Goal: Task Accomplishment & Management: Use online tool/utility

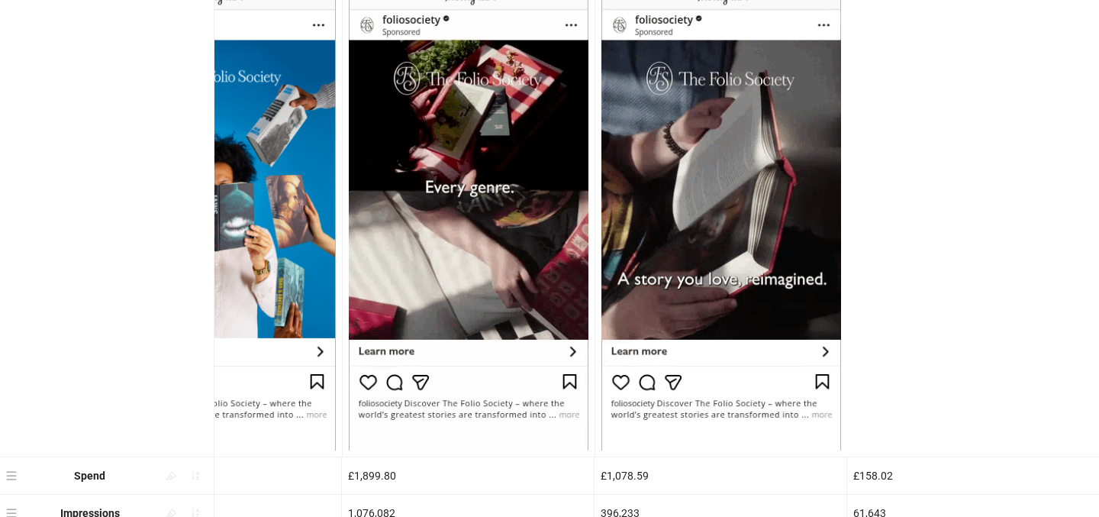
scroll to position [209, 0]
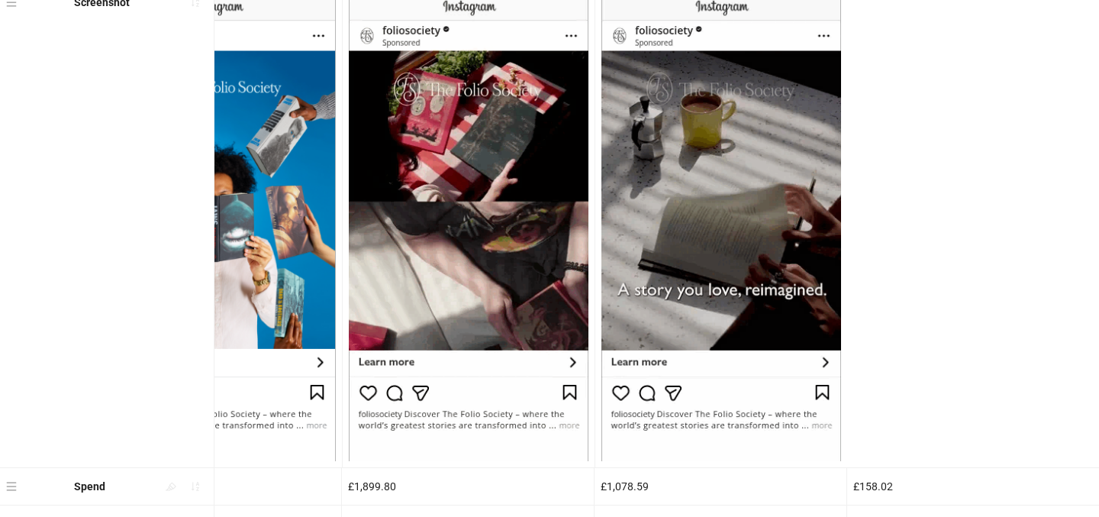
drag, startPoint x: 906, startPoint y: 296, endPoint x: 788, endPoint y: 295, distance: 118.3
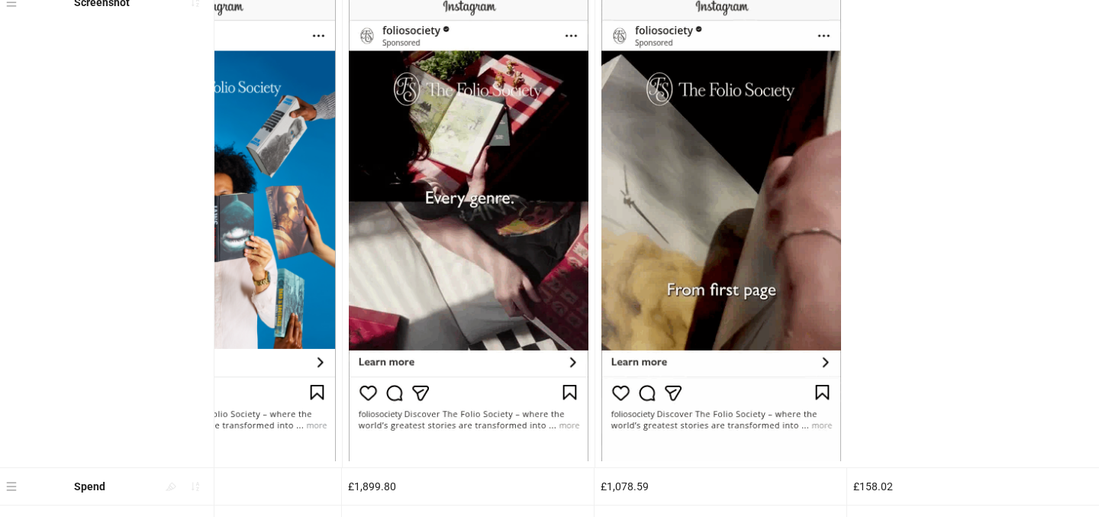
click at [788, 295] on div "Screenshot" at bounding box center [360, 226] width 1477 height 484
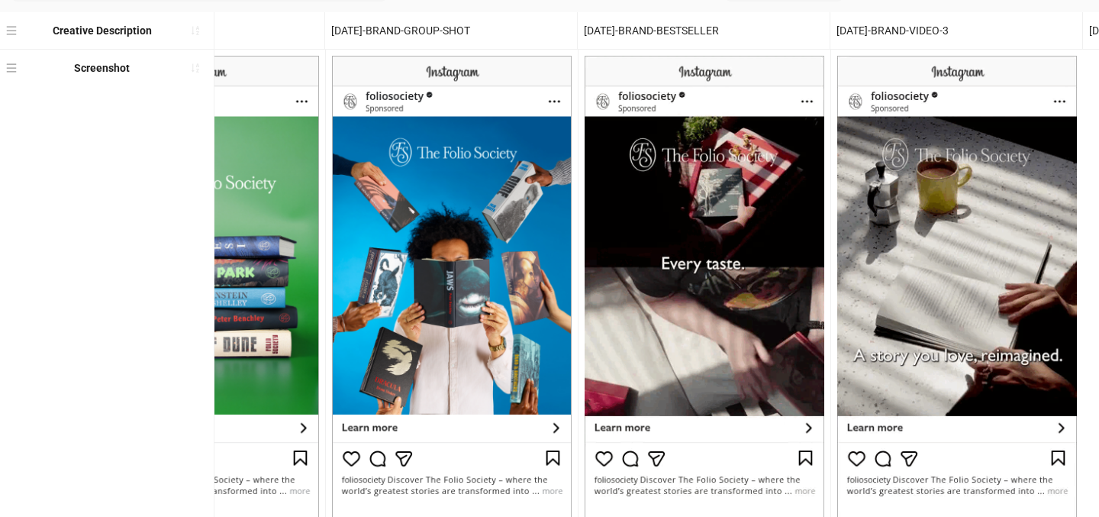
scroll to position [0, 0]
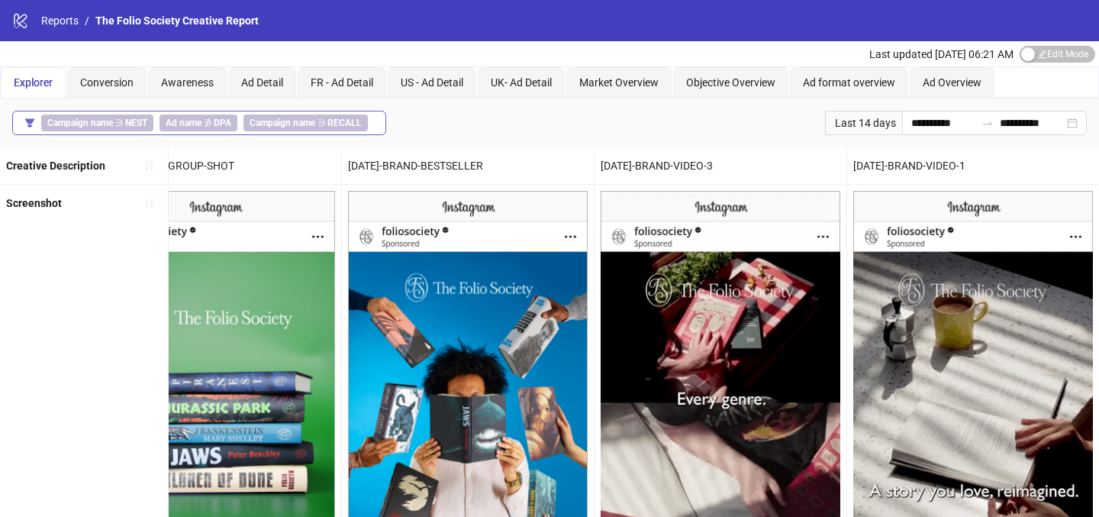
click at [315, 126] on span "Campaign name ∋ RECALL" at bounding box center [306, 123] width 124 height 17
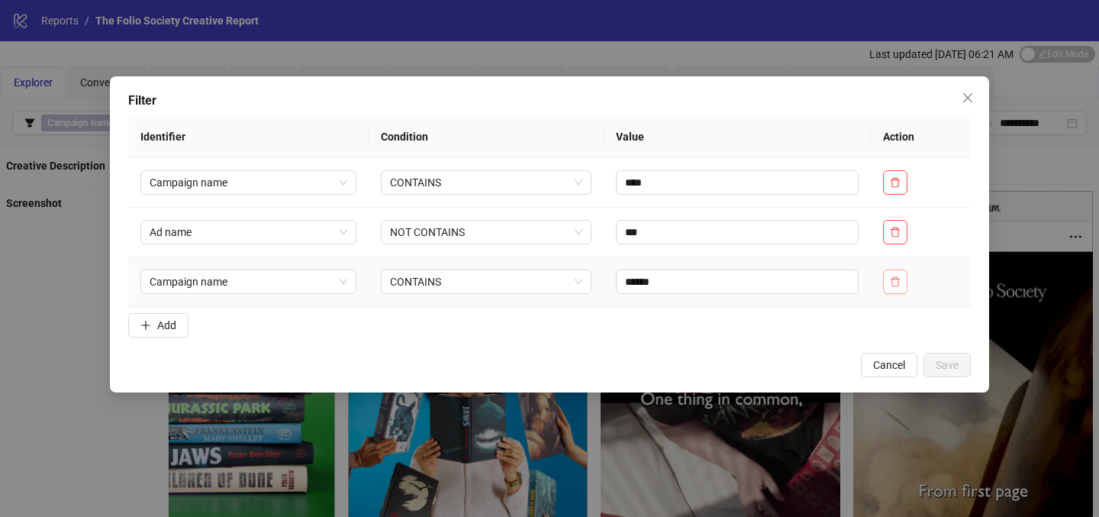
click at [895, 285] on icon "delete" at bounding box center [895, 281] width 9 height 10
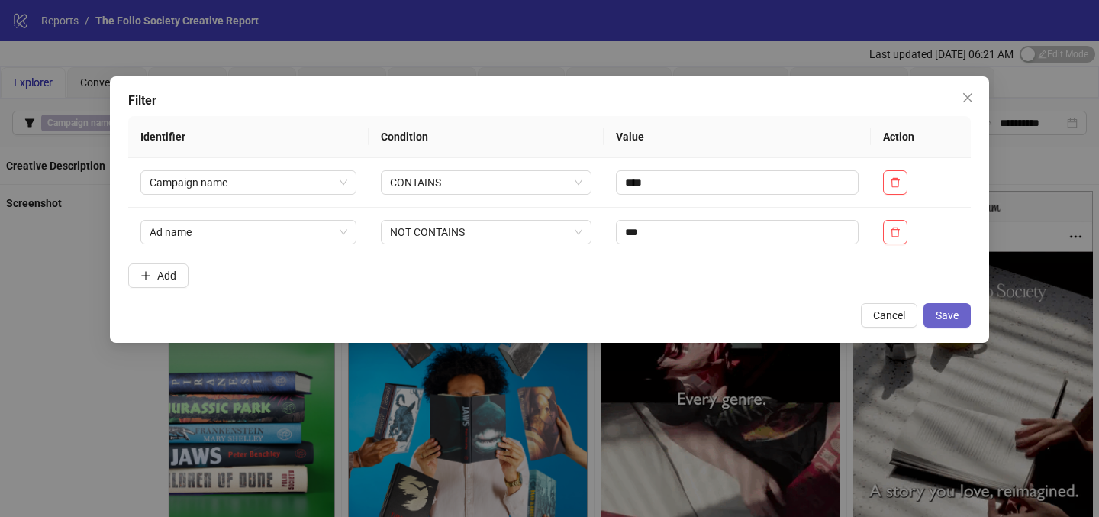
click at [943, 315] on span "Save" at bounding box center [947, 315] width 23 height 12
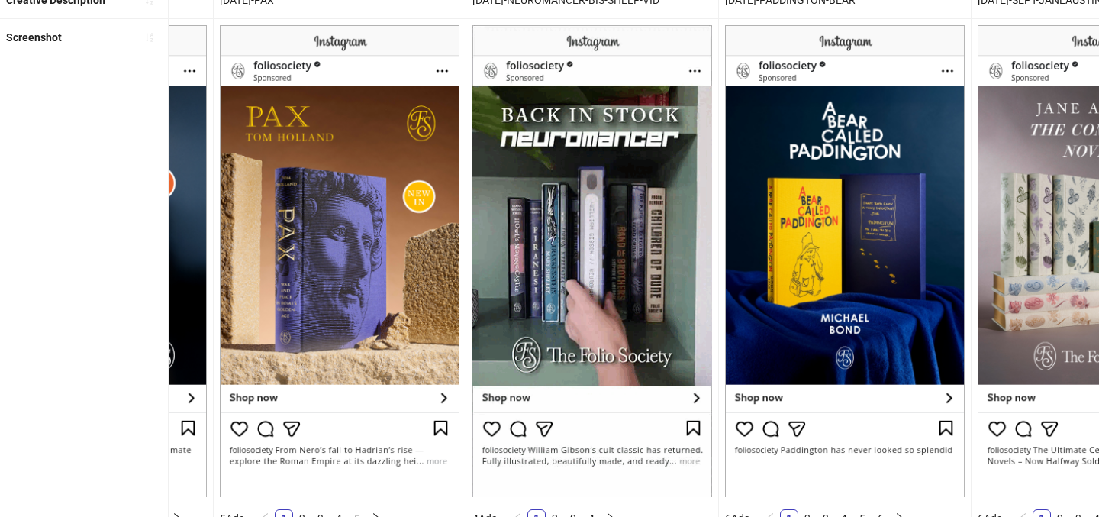
scroll to position [166, 0]
